Goal: Task Accomplishment & Management: Manage account settings

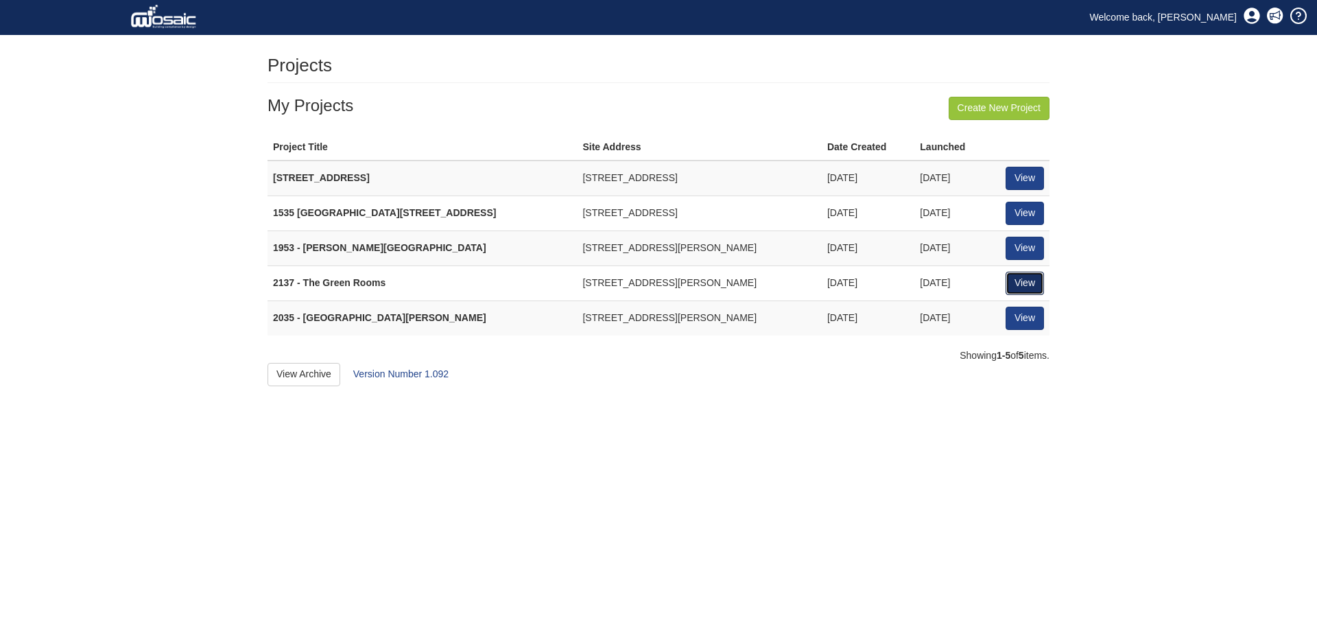
click at [1026, 287] on link "View" at bounding box center [1025, 283] width 38 height 23
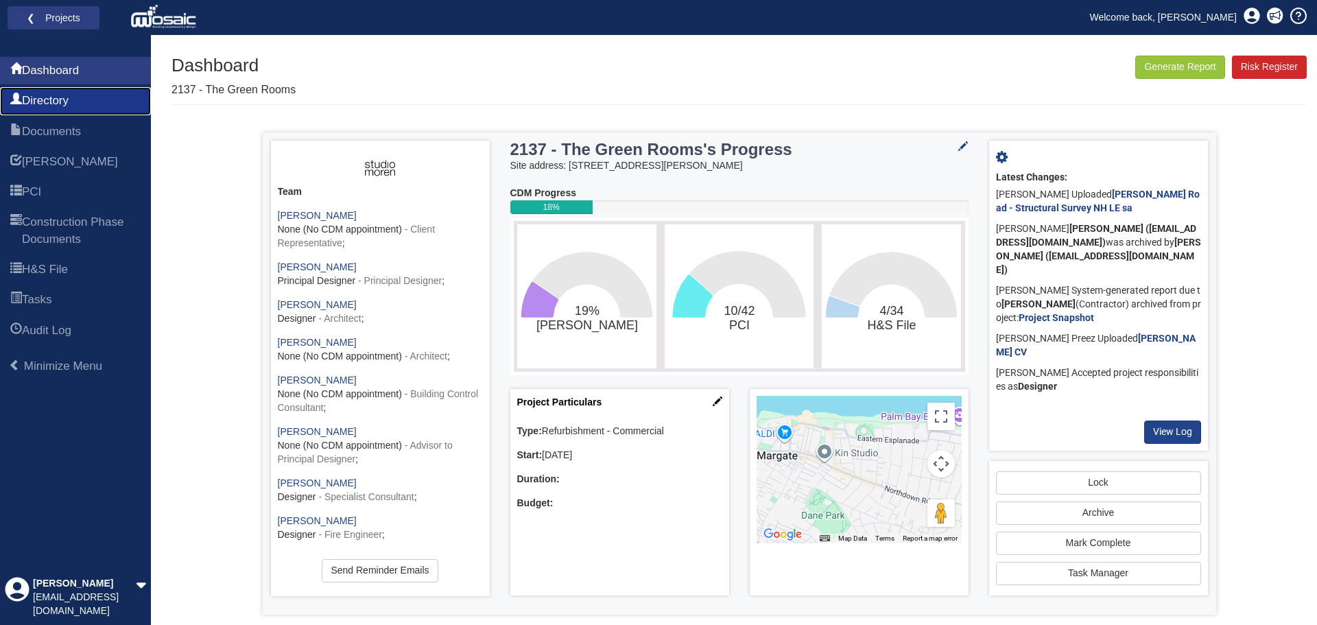
click at [64, 98] on span "Directory" at bounding box center [45, 101] width 47 height 16
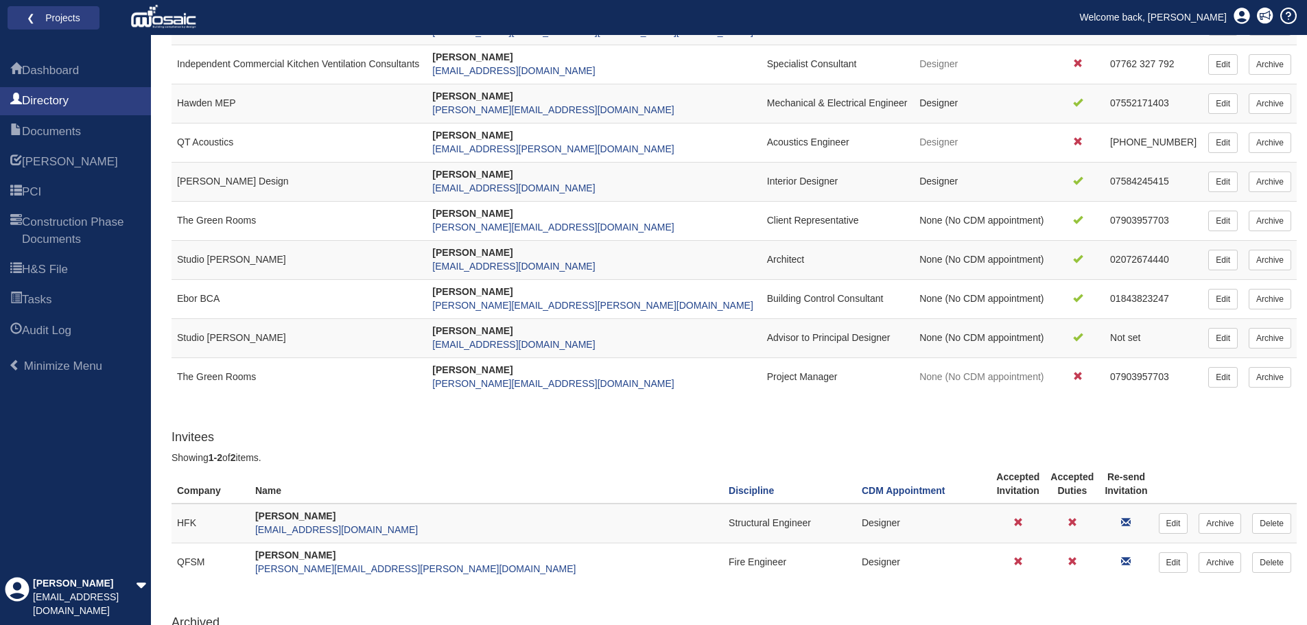
scroll to position [460, 0]
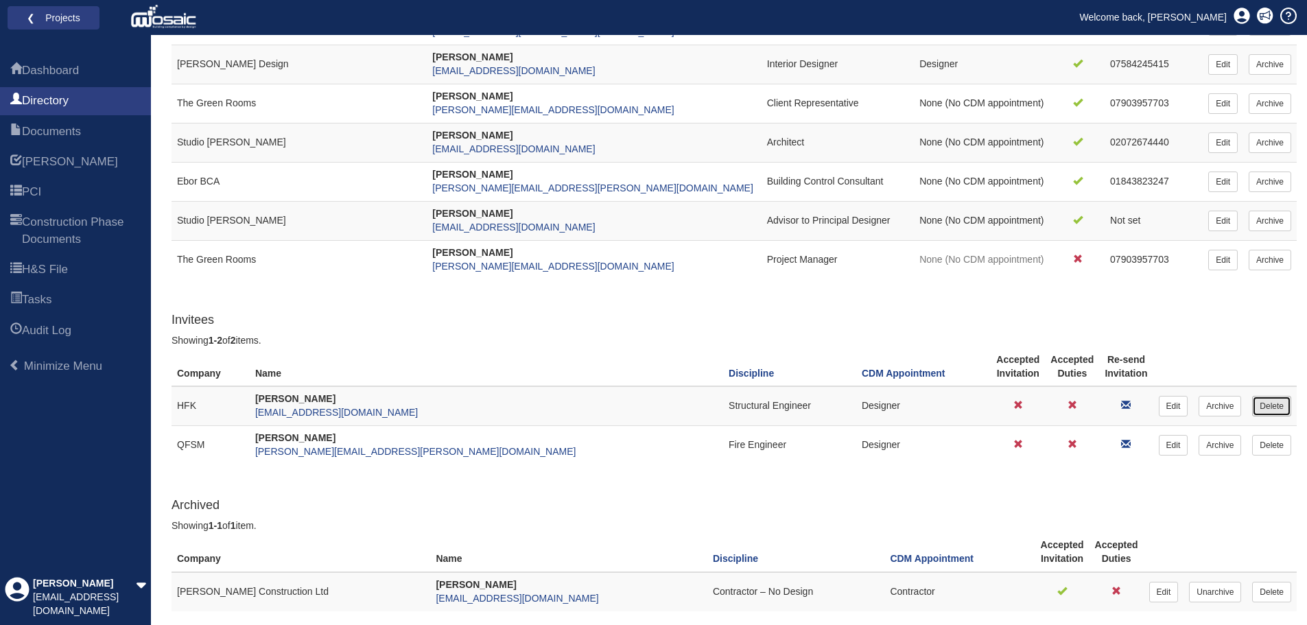
click at [1283, 405] on link "Delete" at bounding box center [1271, 406] width 39 height 21
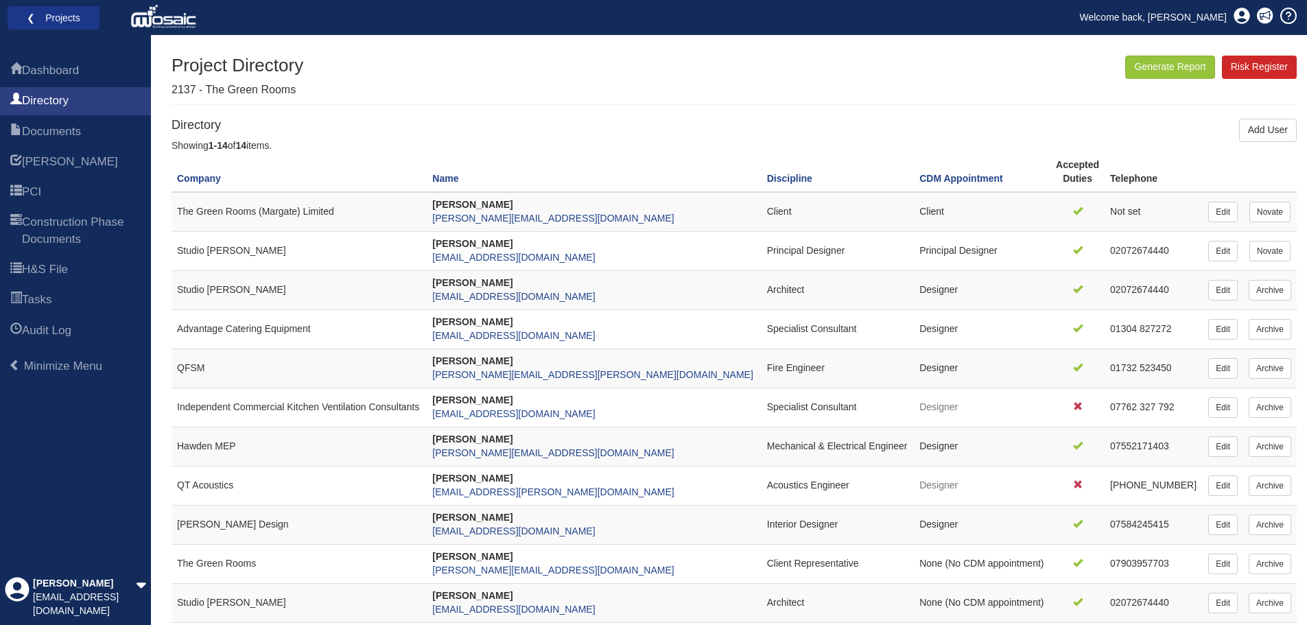
click at [69, 28] on li "❮ Projects" at bounding box center [54, 18] width 92 height 24
click at [24, 17] on link "❮ Projects" at bounding box center [53, 18] width 74 height 18
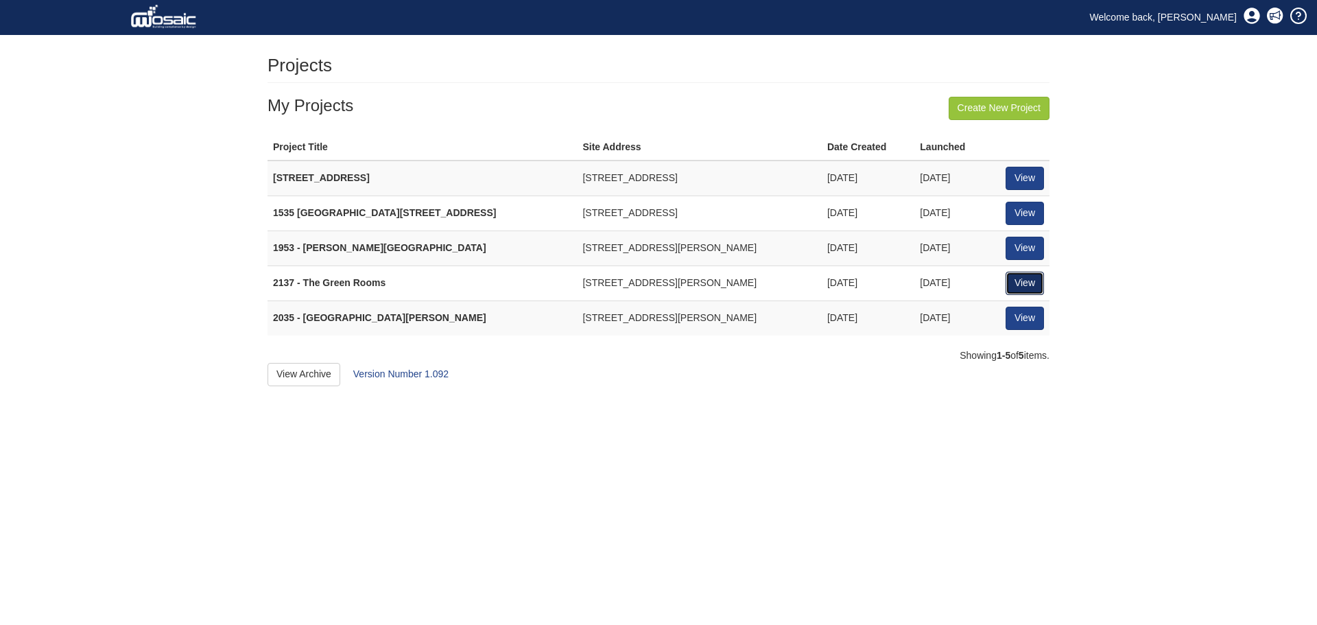
click at [1028, 289] on link "View" at bounding box center [1025, 283] width 38 height 23
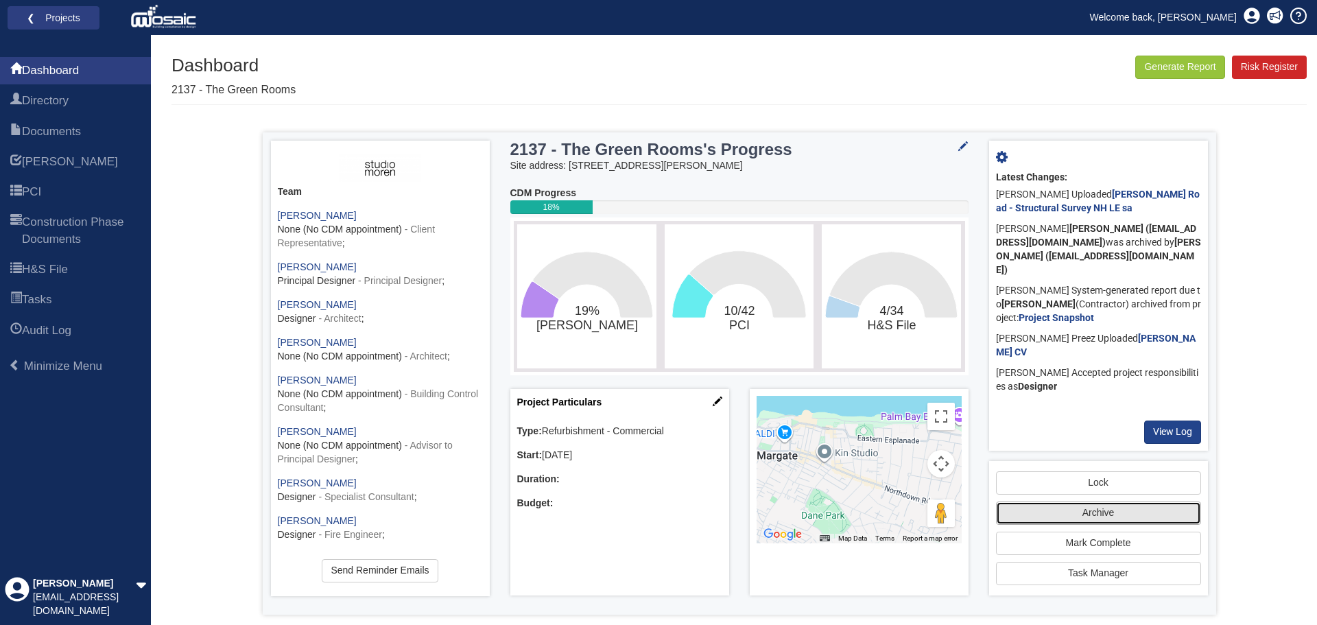
click at [1106, 514] on button "Archive" at bounding box center [1098, 512] width 205 height 23
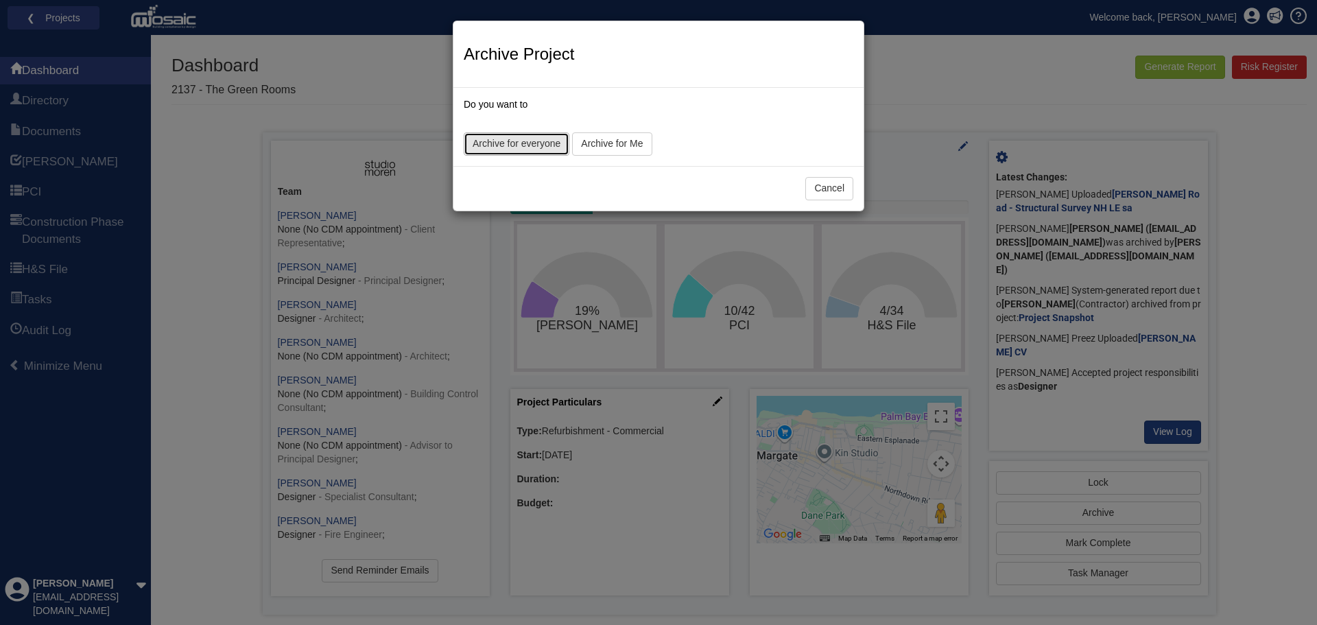
click at [489, 147] on link "Archive for everyone" at bounding box center [517, 143] width 106 height 23
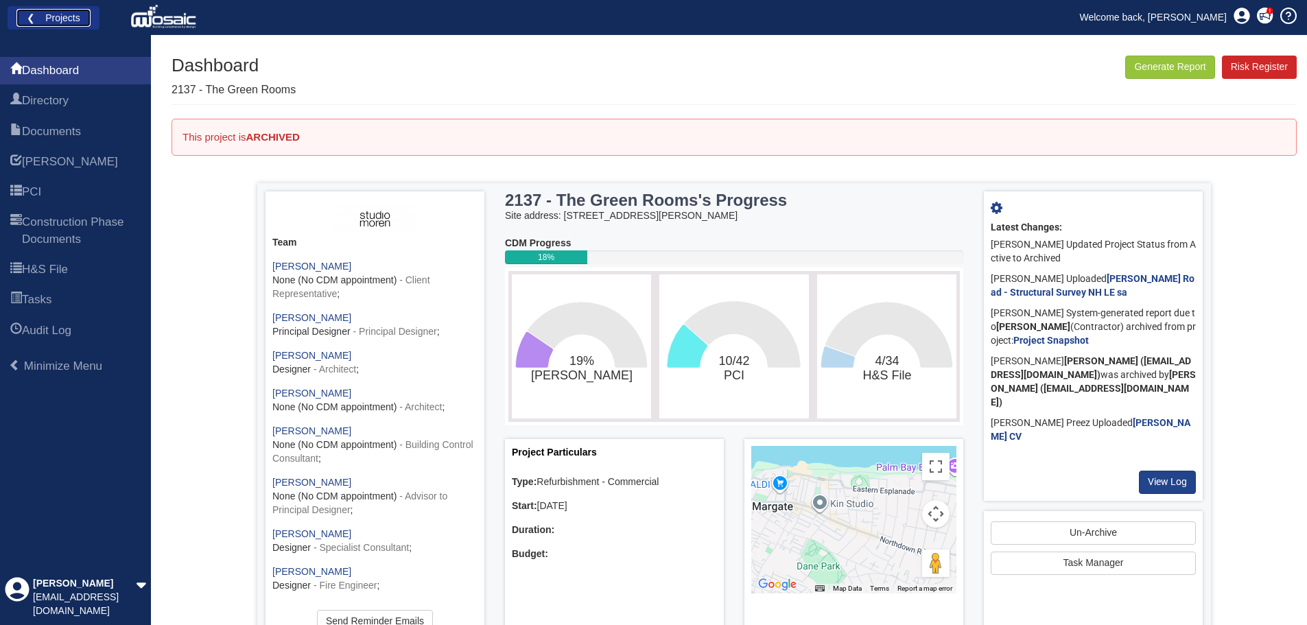
click at [27, 12] on link "❮ Projects" at bounding box center [53, 18] width 74 height 18
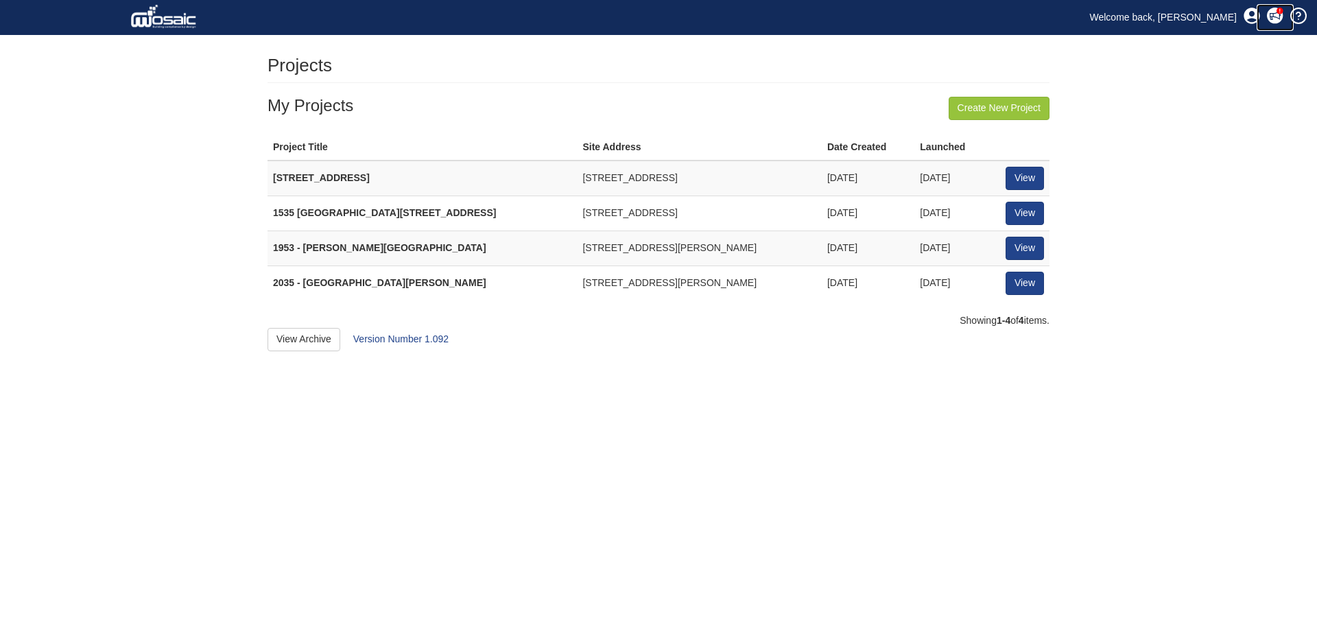
click at [1272, 22] on icon at bounding box center [1275, 16] width 16 height 16
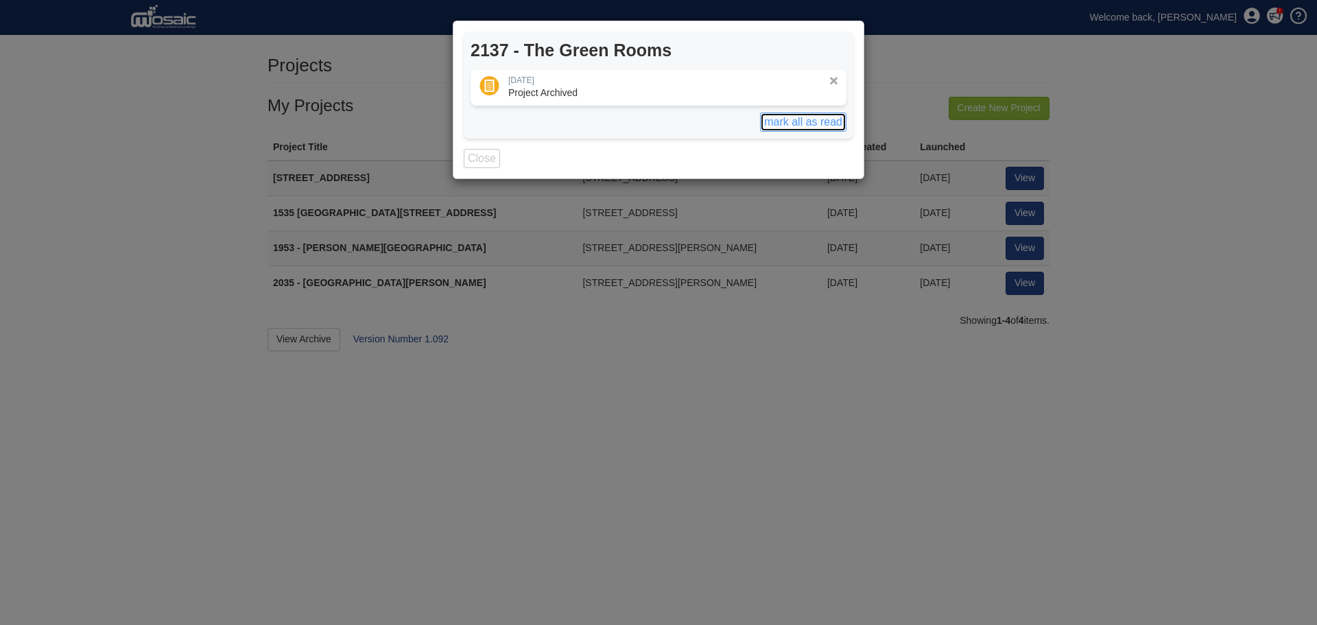
click at [824, 118] on button "mark all as read" at bounding box center [803, 122] width 86 height 19
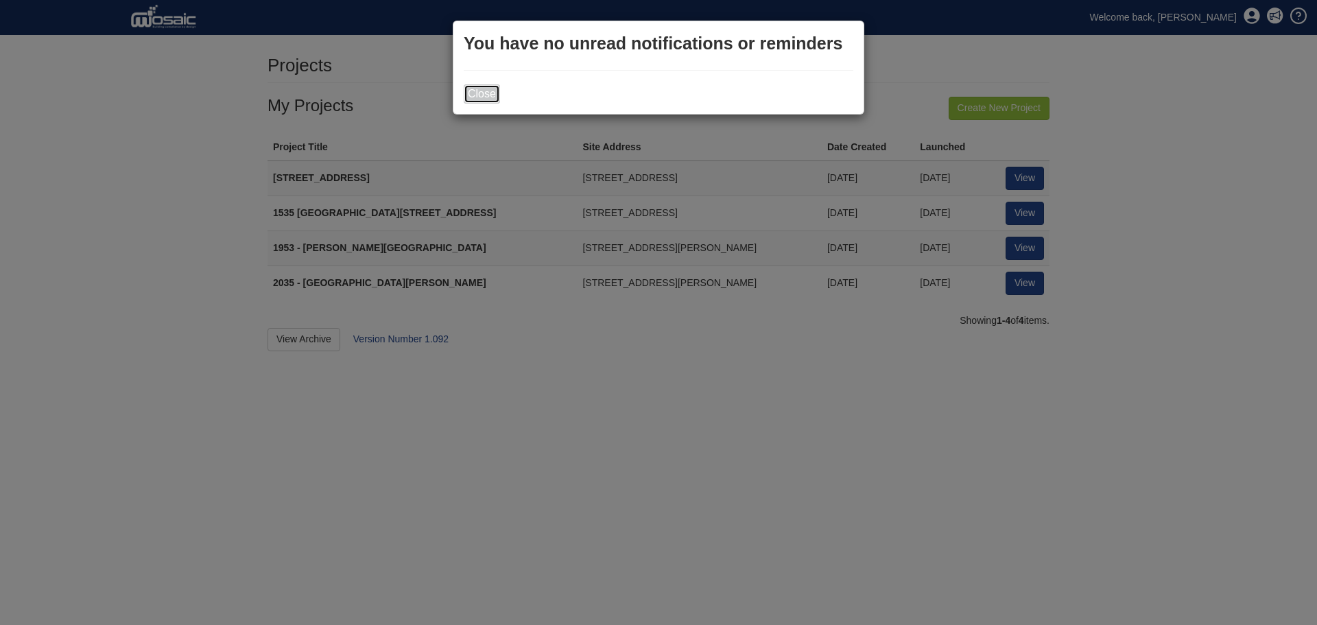
click at [490, 98] on button "Close" at bounding box center [482, 93] width 36 height 19
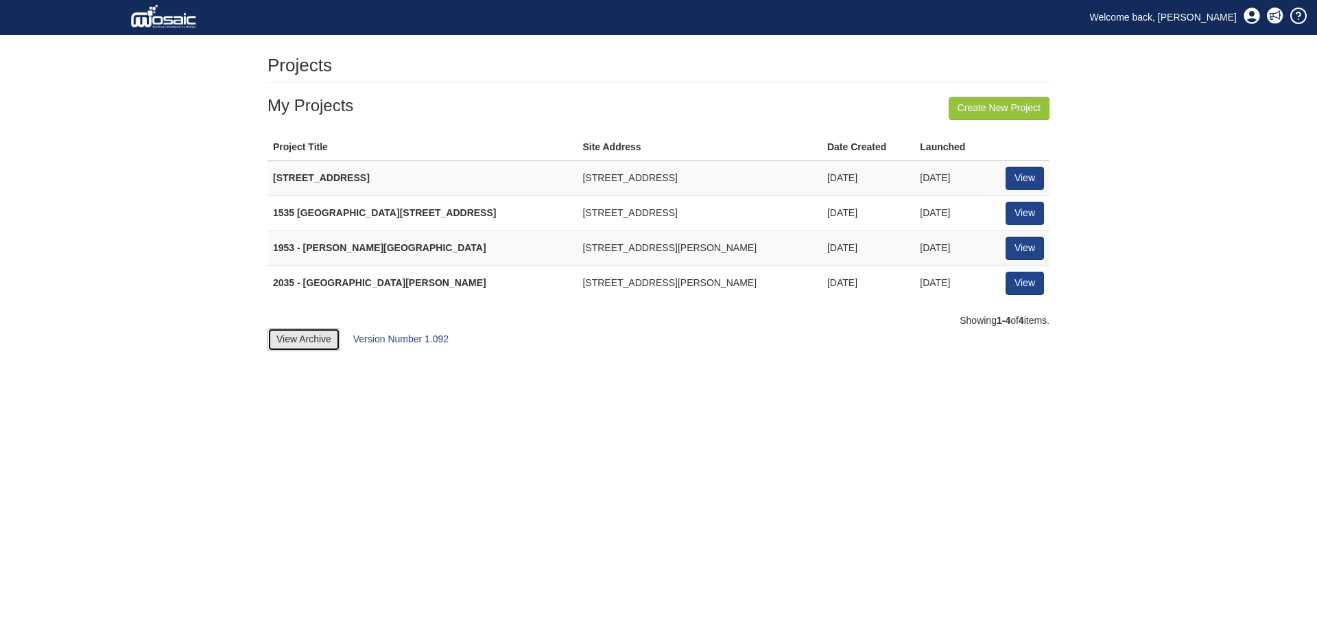
click at [335, 344] on link "View Archive" at bounding box center [304, 339] width 73 height 23
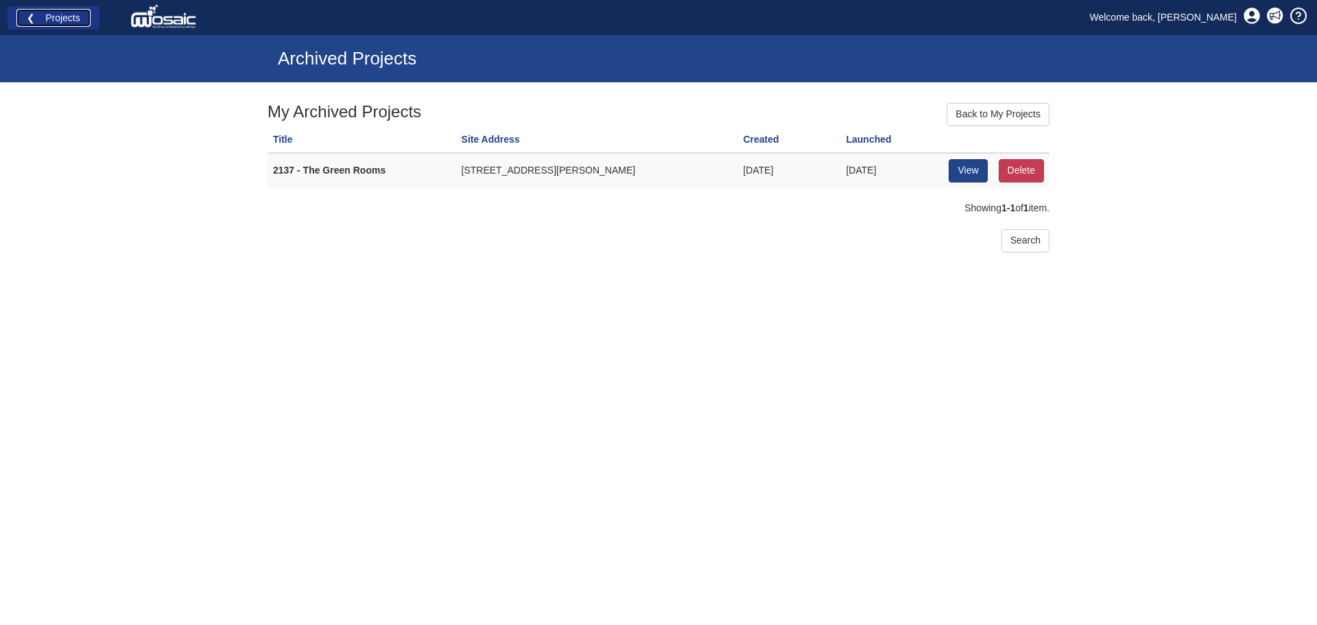
click at [59, 24] on link "❮ Projects" at bounding box center [53, 18] width 74 height 18
